Goal: Task Accomplishment & Management: Use online tool/utility

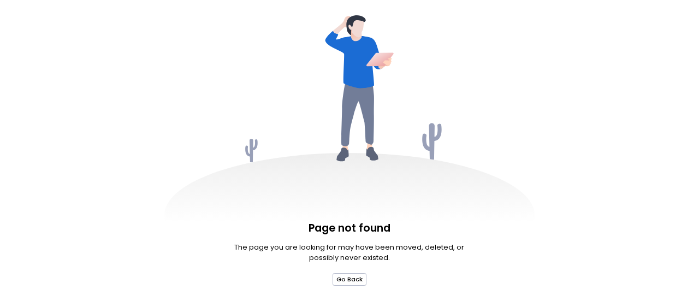
click at [351, 277] on button "Go Back" at bounding box center [349, 279] width 34 height 12
click at [335, 282] on button "Go Back" at bounding box center [349, 279] width 34 height 12
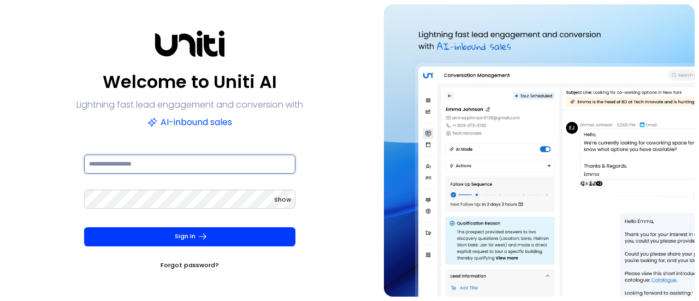
click at [176, 158] on input at bounding box center [189, 163] width 211 height 19
type input "**********"
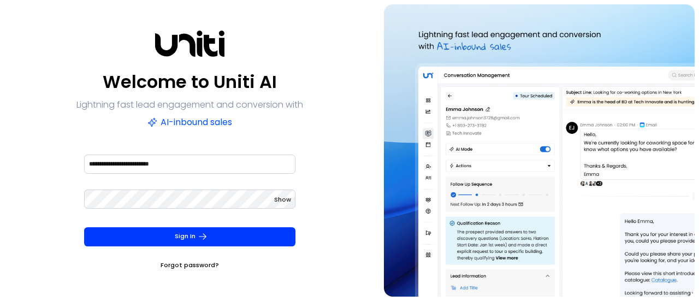
click at [180, 239] on button "Sign In" at bounding box center [189, 236] width 211 height 19
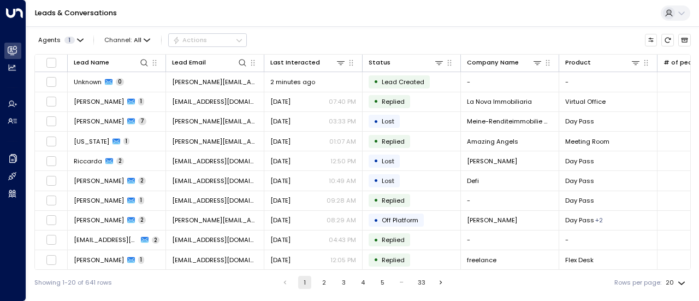
click at [169, 82] on td "chris@droidrun.ai" at bounding box center [215, 81] width 98 height 19
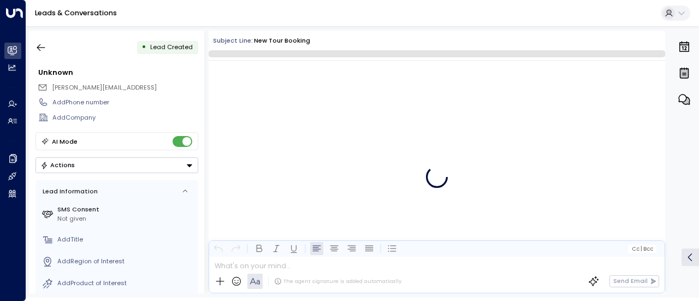
scroll to position [20, 0]
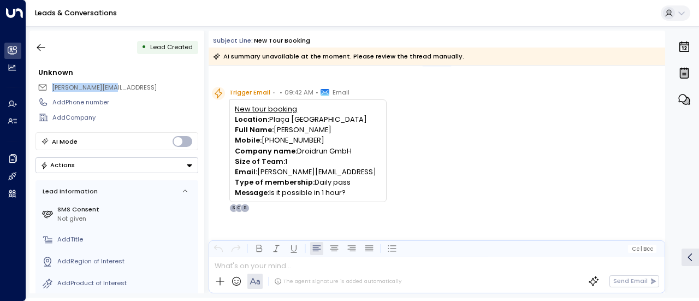
drag, startPoint x: 121, startPoint y: 87, endPoint x: 48, endPoint y: 88, distance: 73.2
click at [48, 88] on div "chris@droidrun.ai" at bounding box center [118, 87] width 160 height 14
copy span "chris@droidrun.ai"
